Goal: Information Seeking & Learning: Understand process/instructions

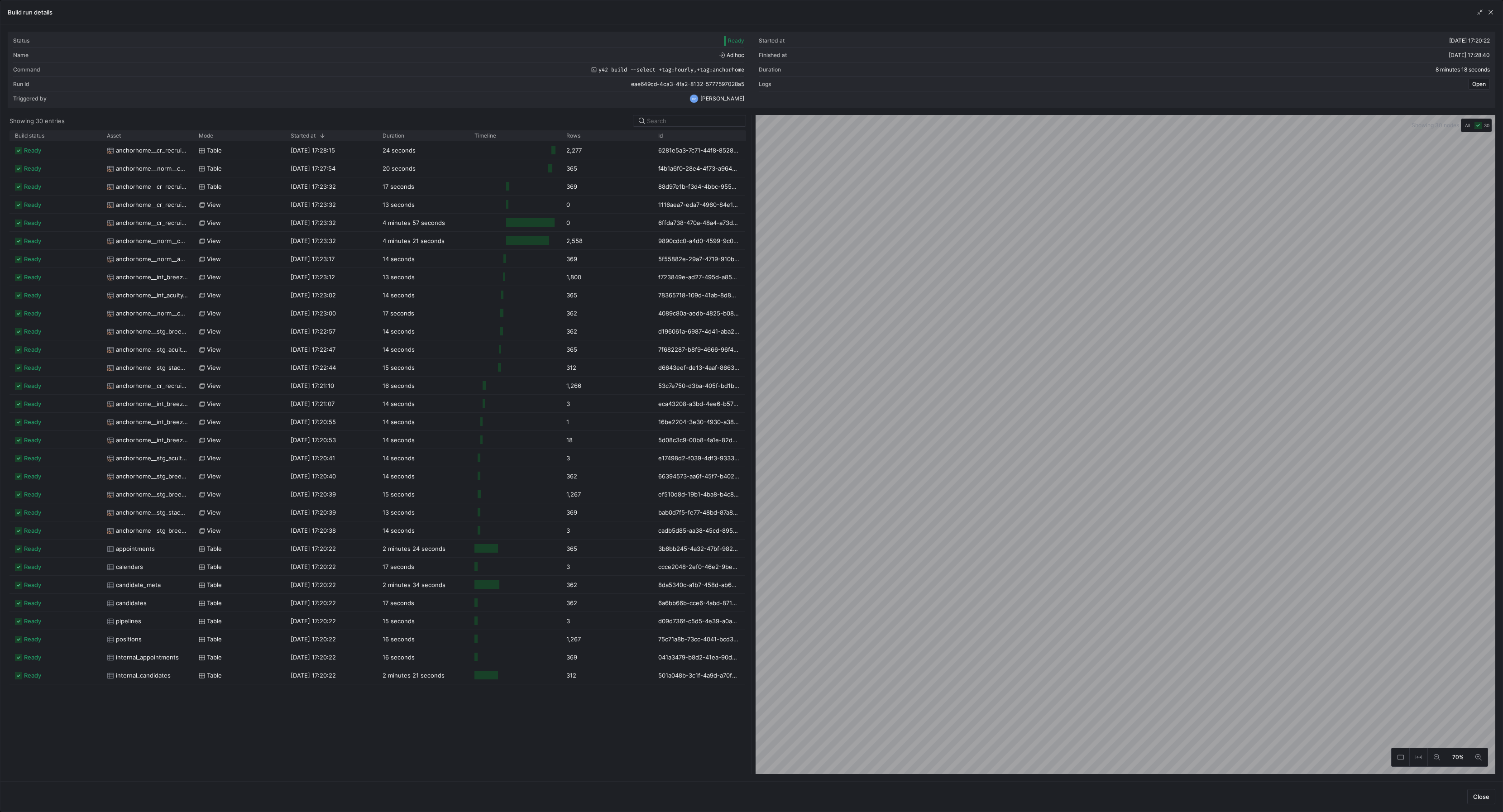
scroll to position [0, 209]
click at [1490, 12] on span "button" at bounding box center [1491, 12] width 9 height 9
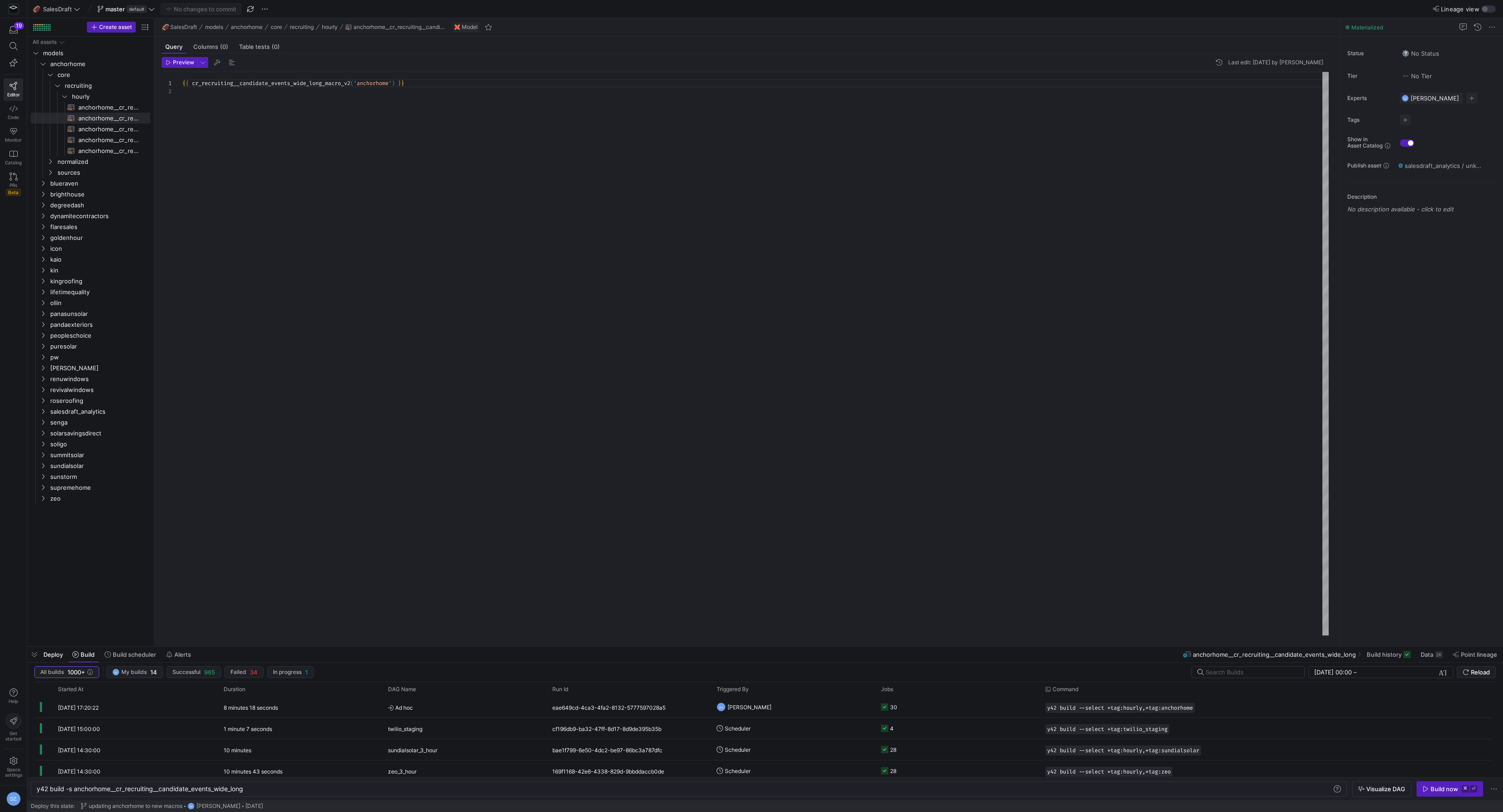
click at [350, 376] on div "{ { cr_recruiting__candidate_events_wide_long_macro_v2 ( 'anchorhome' ) } }" at bounding box center [756, 354] width 1147 height 564
click at [43, 65] on icon "Press SPACE to select this row." at bounding box center [43, 64] width 6 height 5
click at [40, 86] on icon "Press SPACE to select this row." at bounding box center [43, 85] width 6 height 5
click at [54, 114] on span "sources" at bounding box center [97, 118] width 104 height 10
click at [67, 139] on span "breezy" at bounding box center [96, 140] width 62 height 10
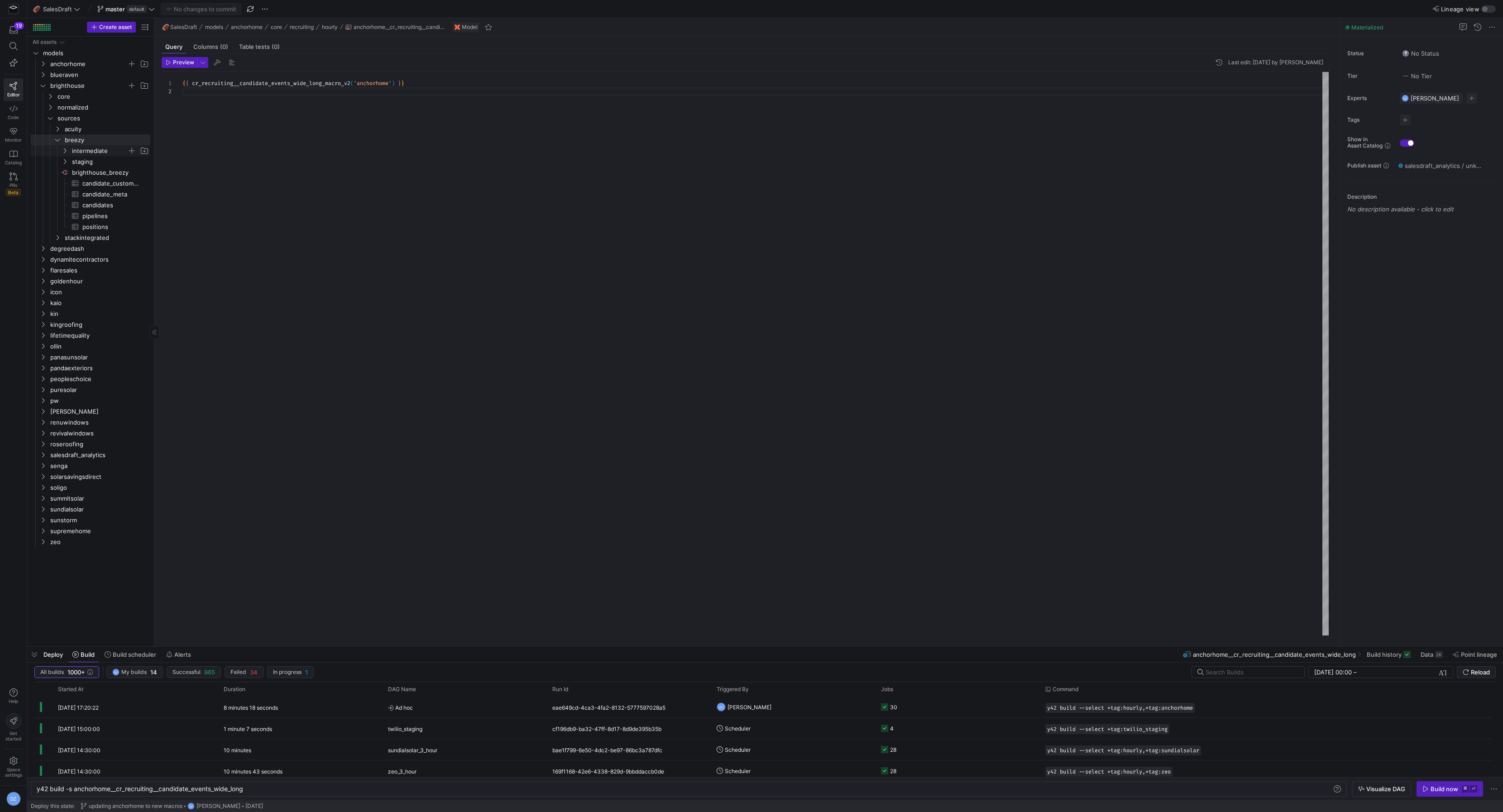
click at [70, 150] on span "intermediate" at bounding box center [105, 150] width 90 height 10
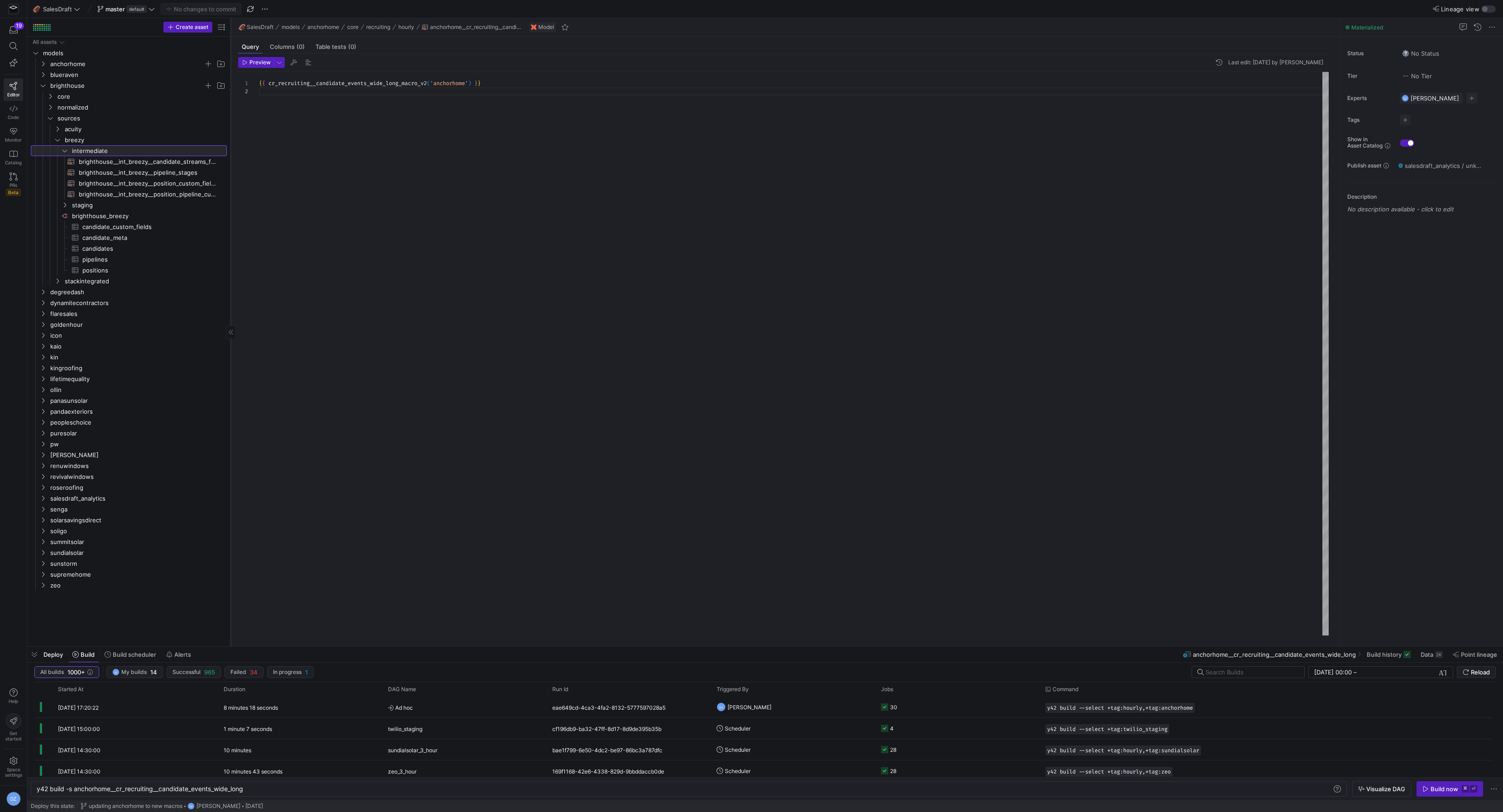
drag, startPoint x: 154, startPoint y: 173, endPoint x: 230, endPoint y: 183, distance: 76.7
click at [230, 183] on div at bounding box center [230, 332] width 1 height 628
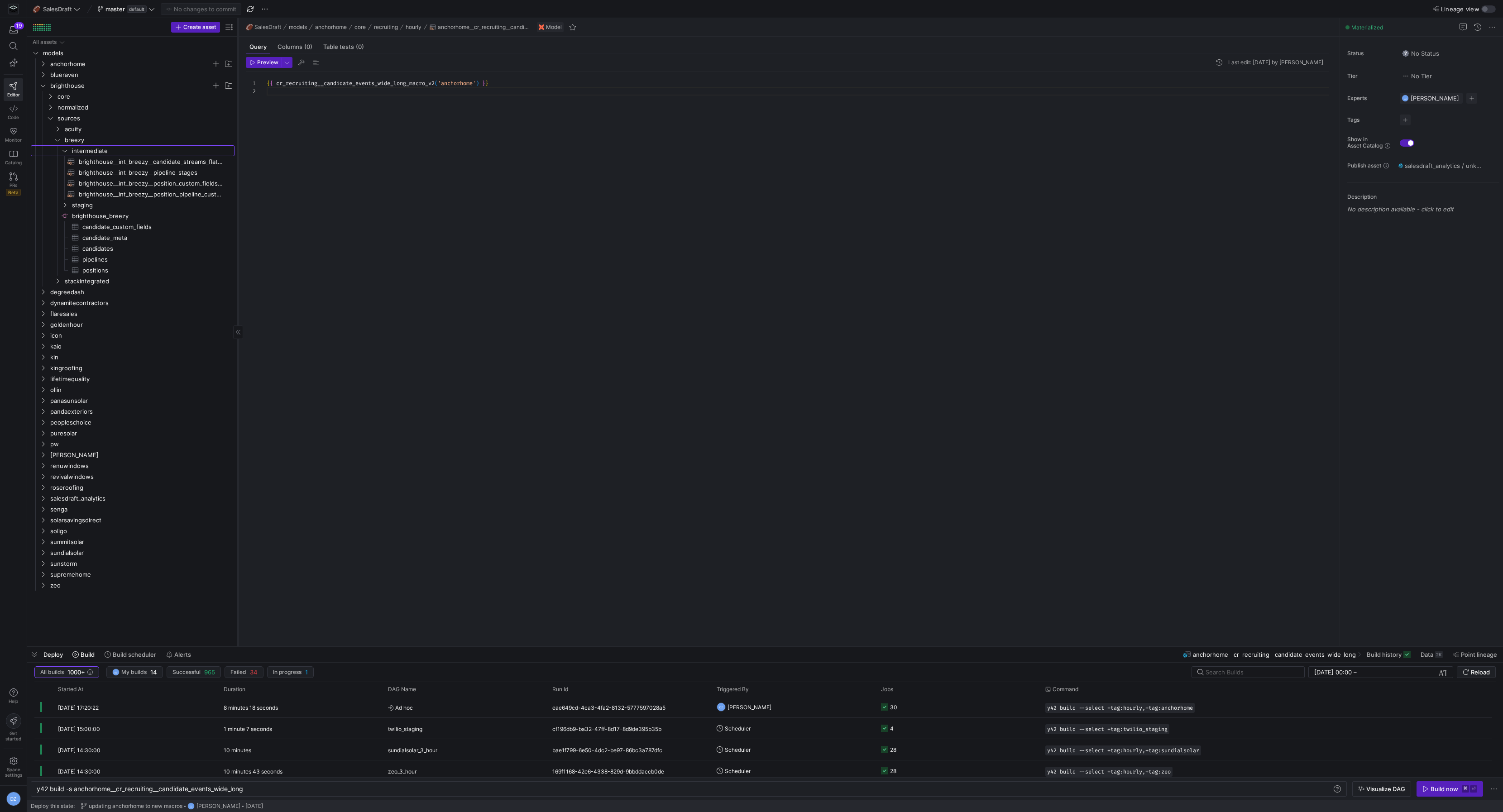
drag, startPoint x: 229, startPoint y: 180, endPoint x: 237, endPoint y: 178, distance: 8.2
click at [238, 178] on div at bounding box center [238, 332] width 1 height 628
click at [619, 243] on div "{ { cr_recruiting__candidate_events_wide_long_macro_v2 ( 'anchorhome' ) } }" at bounding box center [798, 354] width 1062 height 564
